Goal: Task Accomplishment & Management: Use online tool/utility

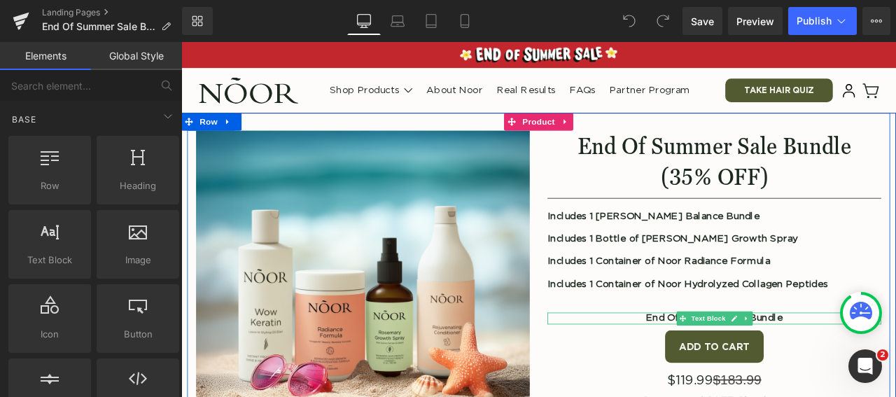
click at [736, 370] on p "End Of Summer Sale Bundle" at bounding box center [812, 369] width 395 height 13
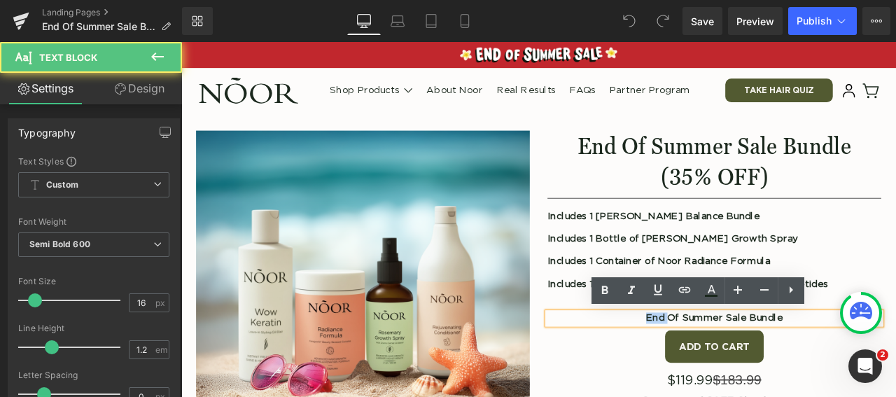
click at [745, 367] on p "End Of Summer Sale Bundle" at bounding box center [812, 369] width 395 height 13
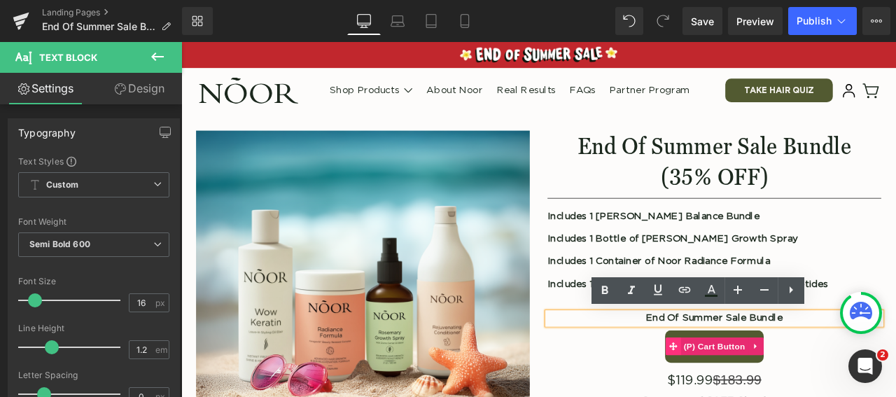
click at [759, 396] on icon at bounding box center [764, 403] width 10 height 10
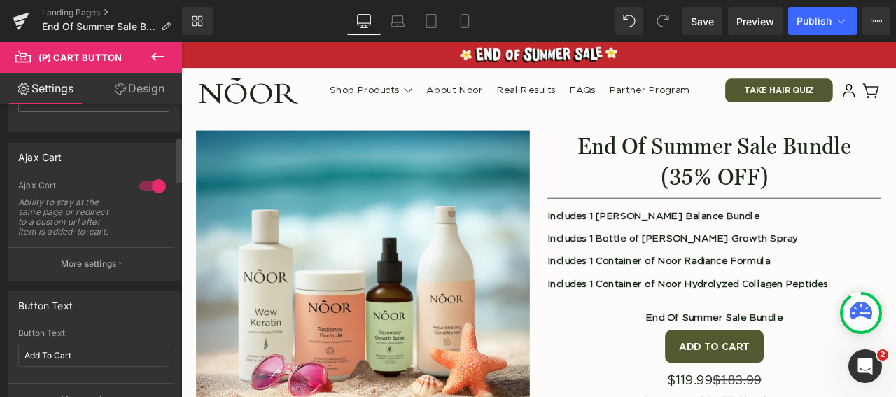
scroll to position [210, 0]
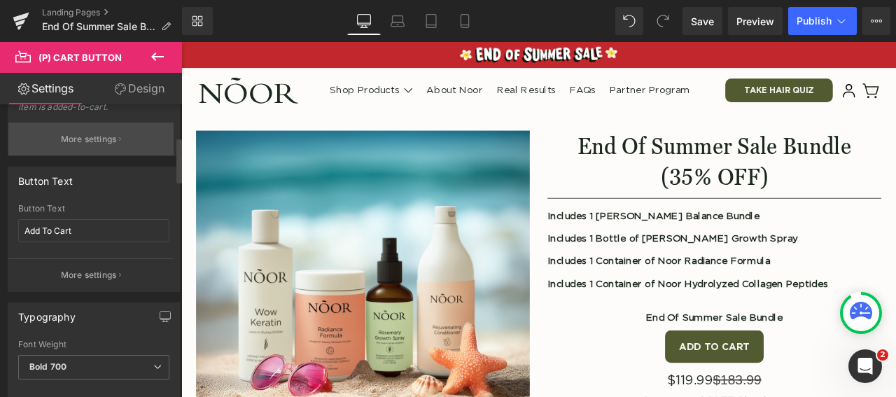
click at [91, 146] on p "More settings" at bounding box center [89, 139] width 56 height 13
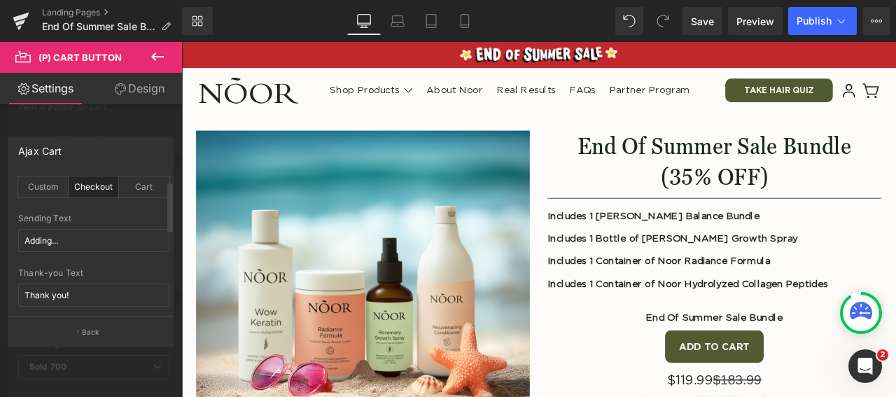
scroll to position [0, 0]
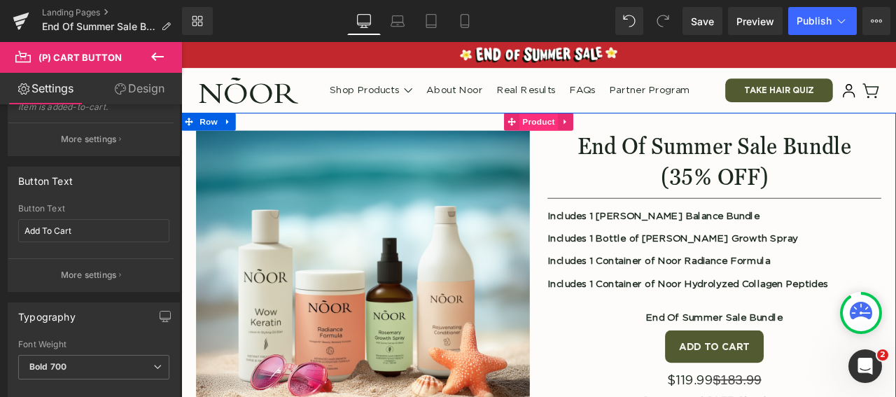
click at [596, 138] on span "Product" at bounding box center [604, 136] width 45 height 21
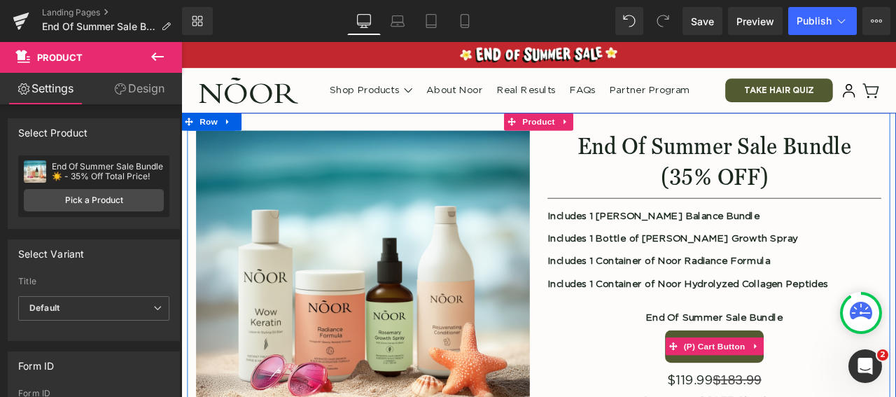
click at [755, 386] on button "Add To Cart" at bounding box center [813, 403] width 117 height 38
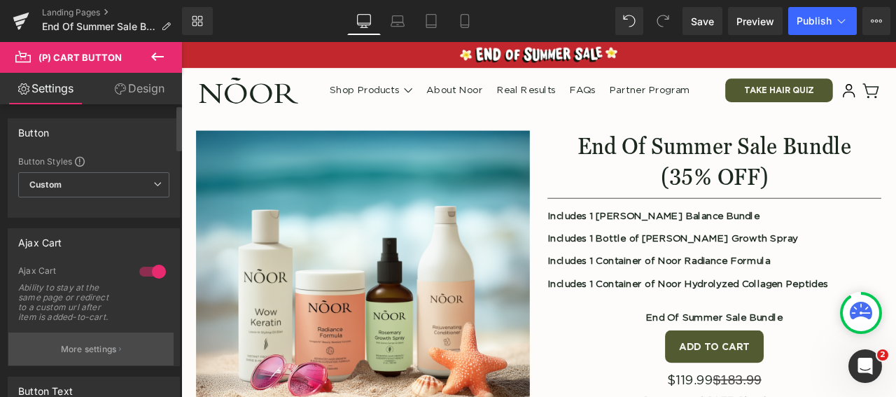
click at [93, 356] on p "More settings" at bounding box center [89, 349] width 56 height 13
